Goal: Navigation & Orientation: Find specific page/section

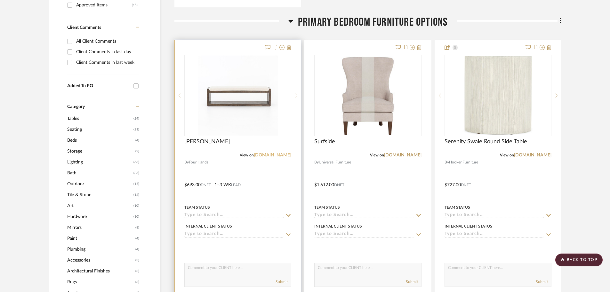
drag, startPoint x: 0, startPoint y: 0, endPoint x: 274, endPoint y: 155, distance: 315.2
click at [274, 155] on link "[DOMAIN_NAME]" at bounding box center [272, 155] width 37 height 4
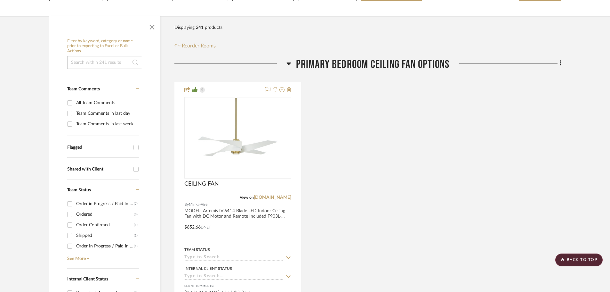
scroll to position [128, 0]
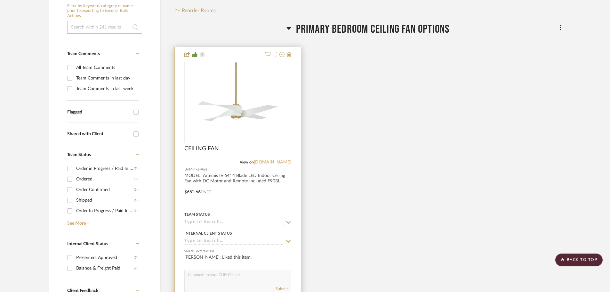
click at [271, 162] on link "[DOMAIN_NAME]" at bounding box center [272, 162] width 37 height 4
click at [281, 164] on link "[DOMAIN_NAME]" at bounding box center [272, 162] width 37 height 4
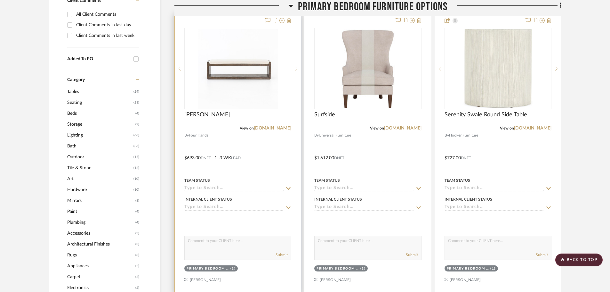
scroll to position [384, 0]
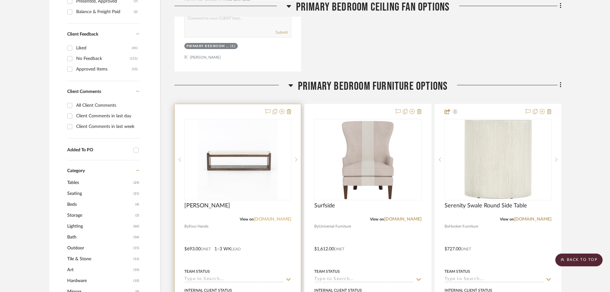
click at [278, 217] on link "[DOMAIN_NAME]" at bounding box center [272, 219] width 37 height 4
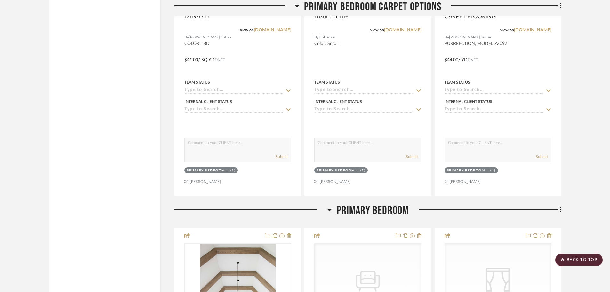
scroll to position [1633, 0]
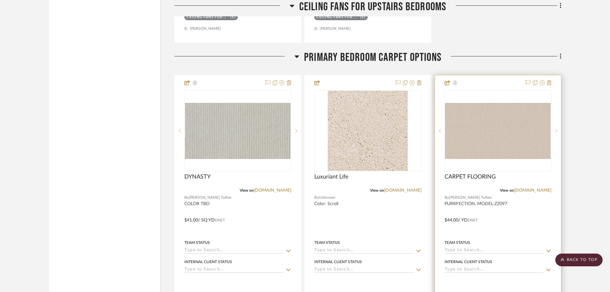
click at [557, 128] on div at bounding box center [557, 130] width 10 height 81
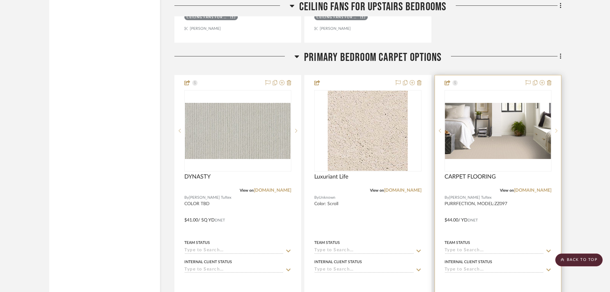
click at [559, 127] on div at bounding box center [557, 130] width 10 height 81
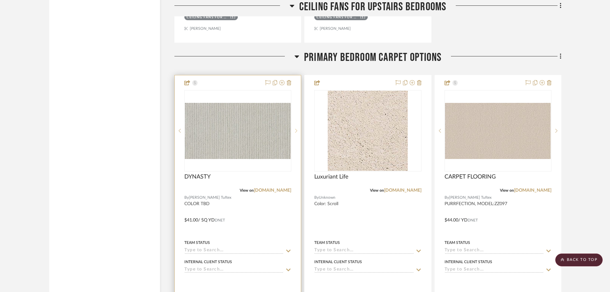
click at [296, 134] on div at bounding box center [296, 130] width 10 height 81
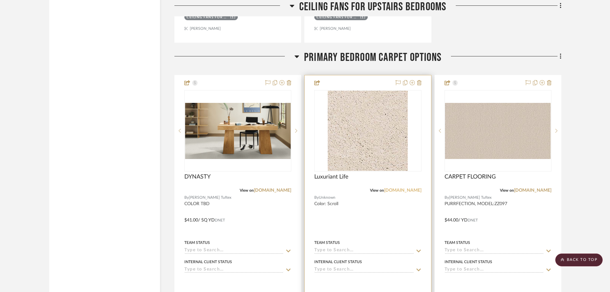
click at [396, 191] on link "[DOMAIN_NAME]" at bounding box center [402, 190] width 37 height 4
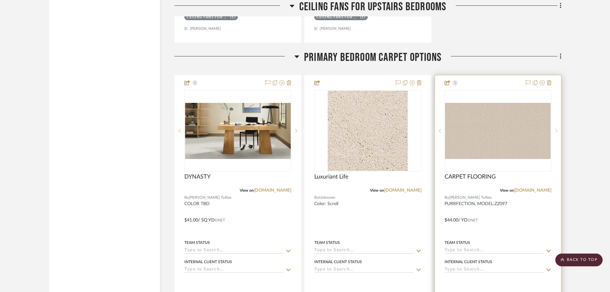
click at [558, 130] on sr-next-btn at bounding box center [557, 130] width 10 height 4
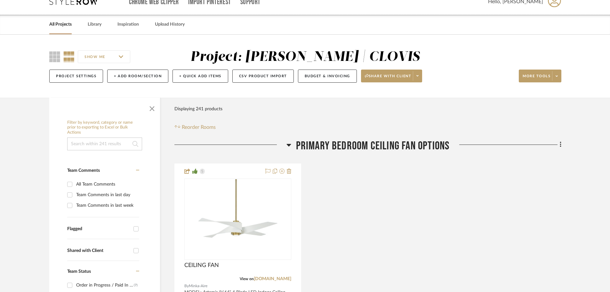
scroll to position [0, 0]
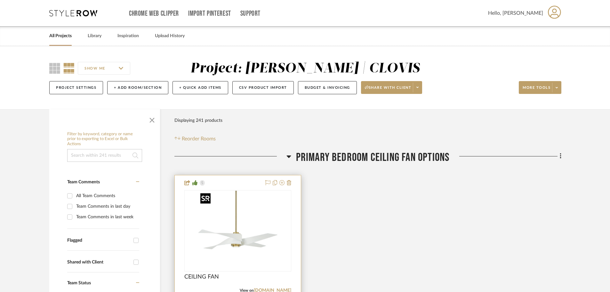
click at [254, 206] on img "0" at bounding box center [238, 230] width 80 height 80
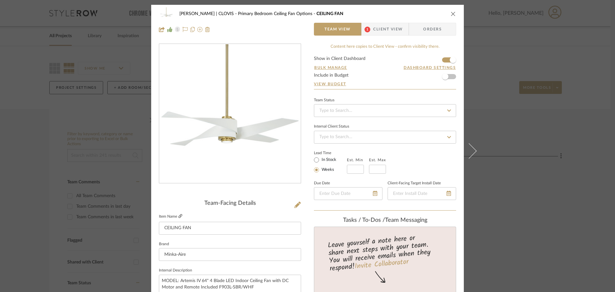
click at [178, 218] on link at bounding box center [180, 216] width 4 height 5
click at [447, 12] on div "[PERSON_NAME] | CLOVIS Primary Bedroom Ceiling Fan Options CEILING FAN" at bounding box center [307, 13] width 297 height 13
click at [448, 15] on div "[PERSON_NAME] | CLOVIS Primary Bedroom Ceiling Fan Options CEILING FAN" at bounding box center [307, 13] width 297 height 13
click at [450, 14] on icon "close" at bounding box center [452, 13] width 5 height 5
